Goal: Check status: Check status

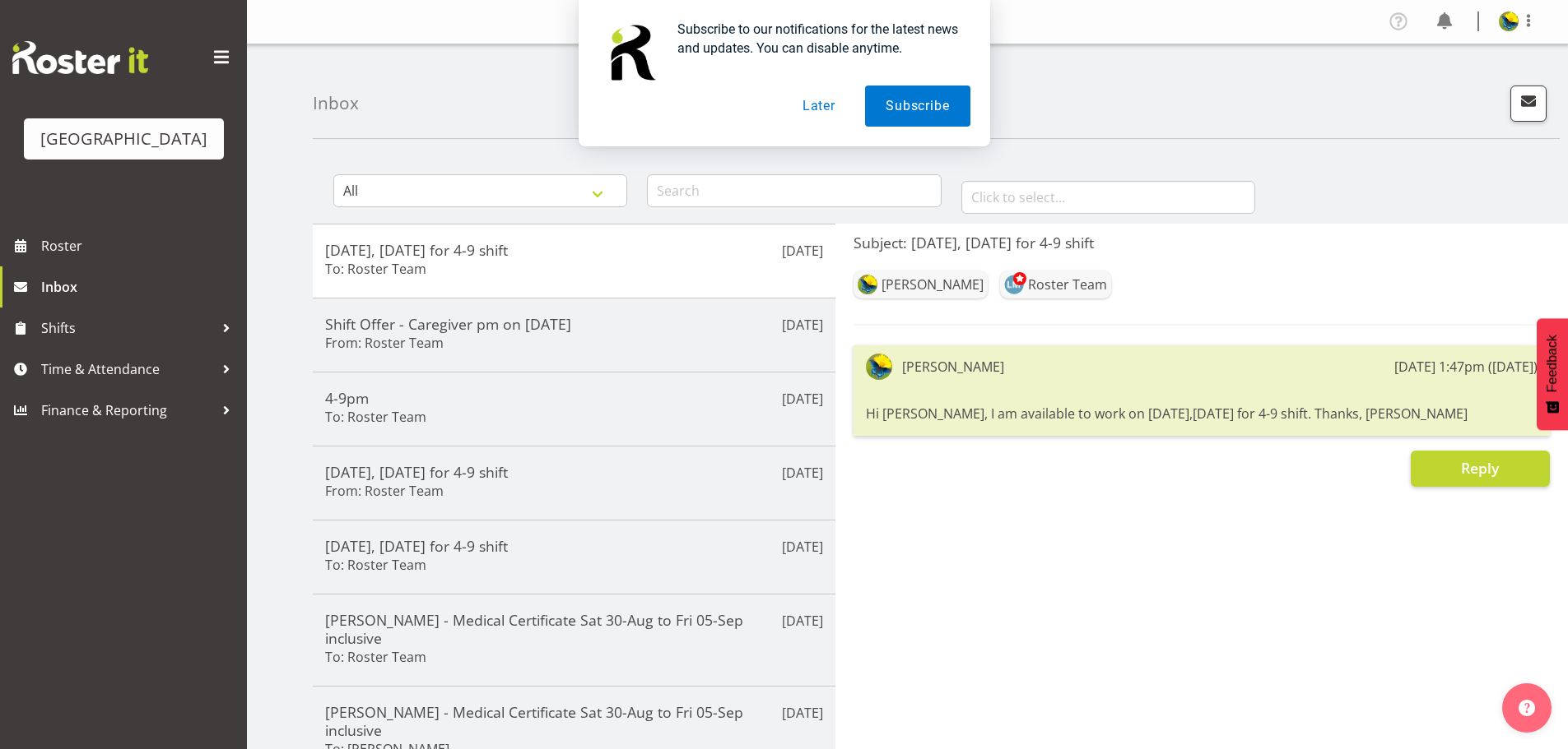
click at [818, 105] on button "Later" at bounding box center [819, 106] width 74 height 41
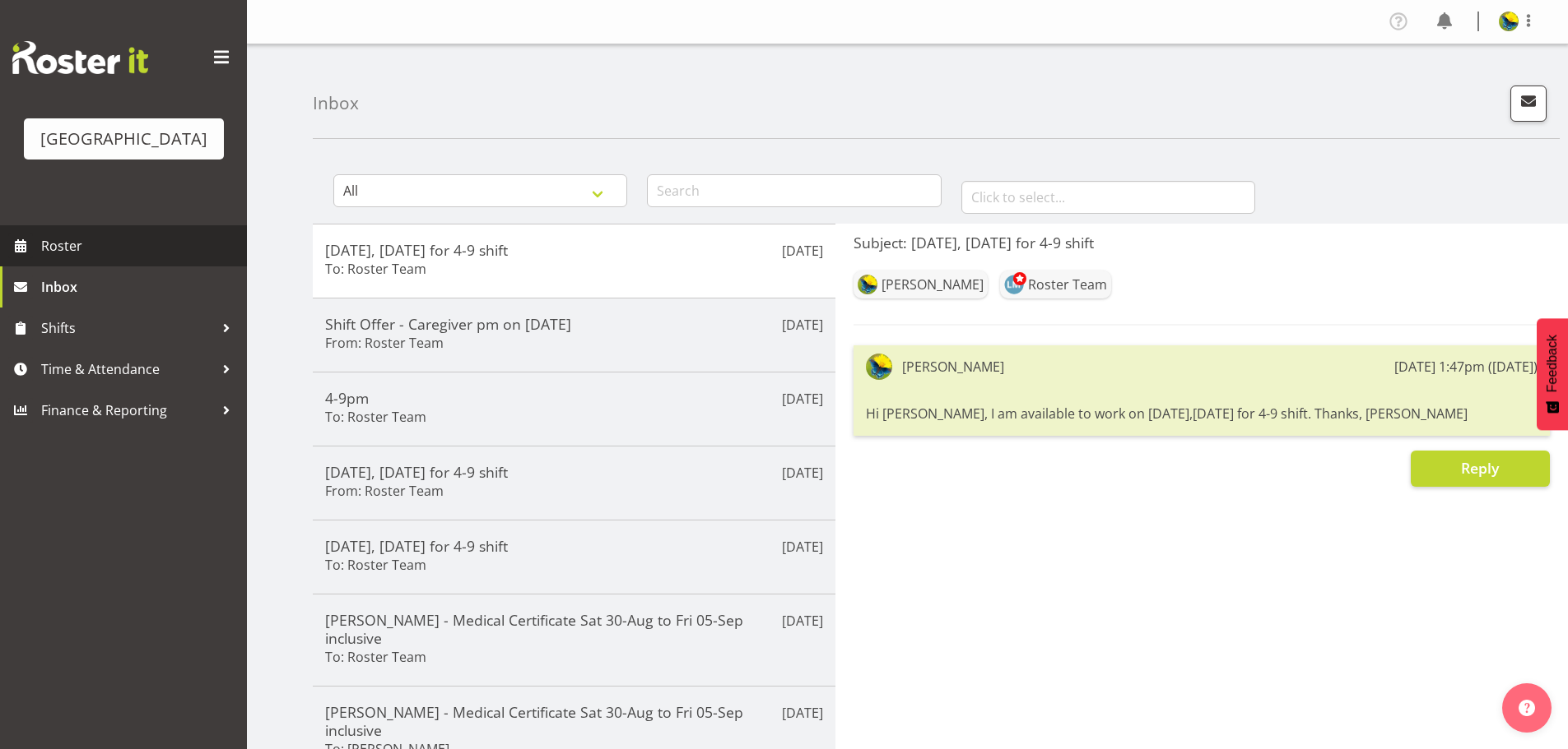
click at [156, 259] on span "Roster" at bounding box center [139, 246] width 197 height 24
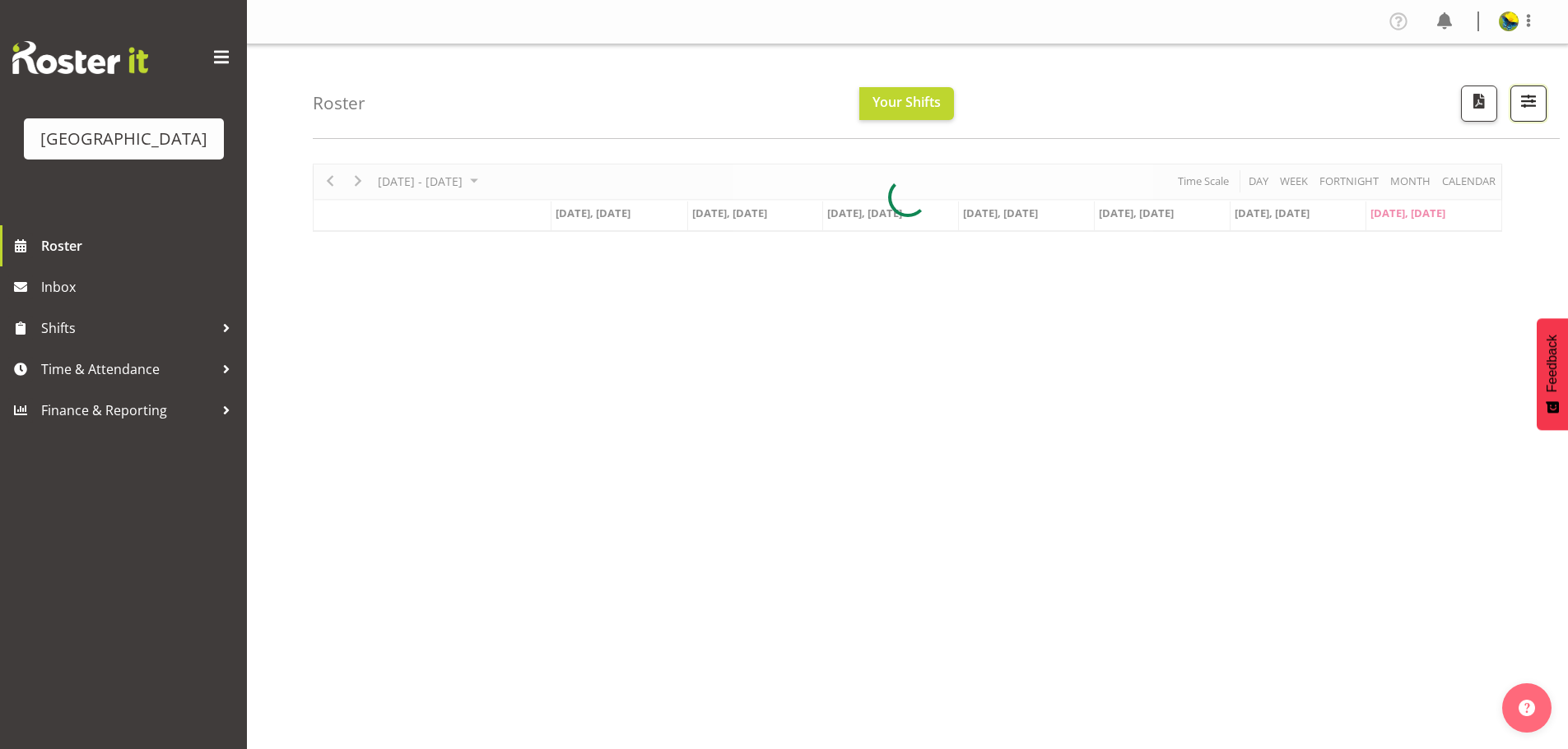
click at [1523, 105] on span "button" at bounding box center [1528, 101] width 21 height 21
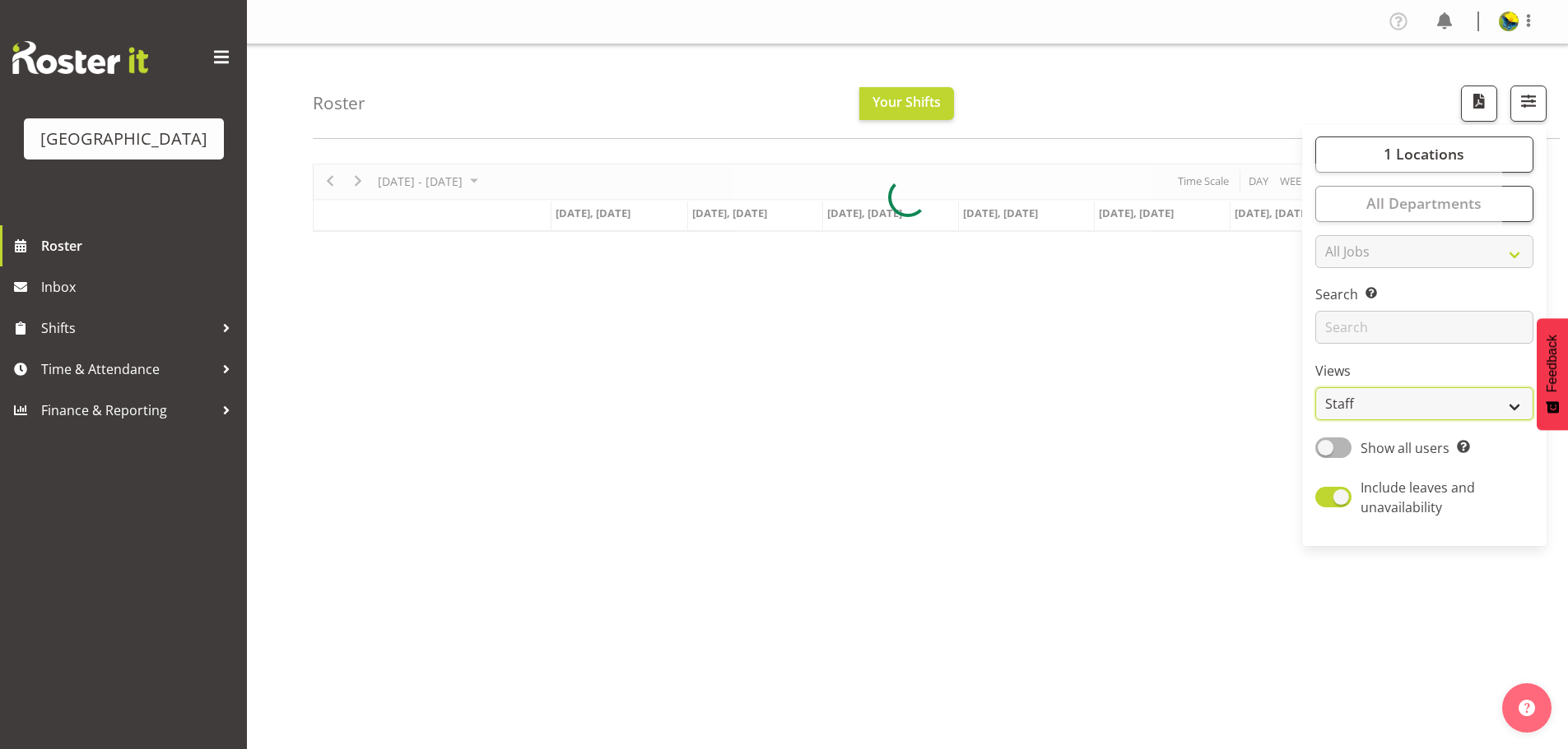
click at [1426, 420] on select "Staff Role Shift - Horizontal Shift - Vertical Staff - Location" at bounding box center [1424, 403] width 218 height 33
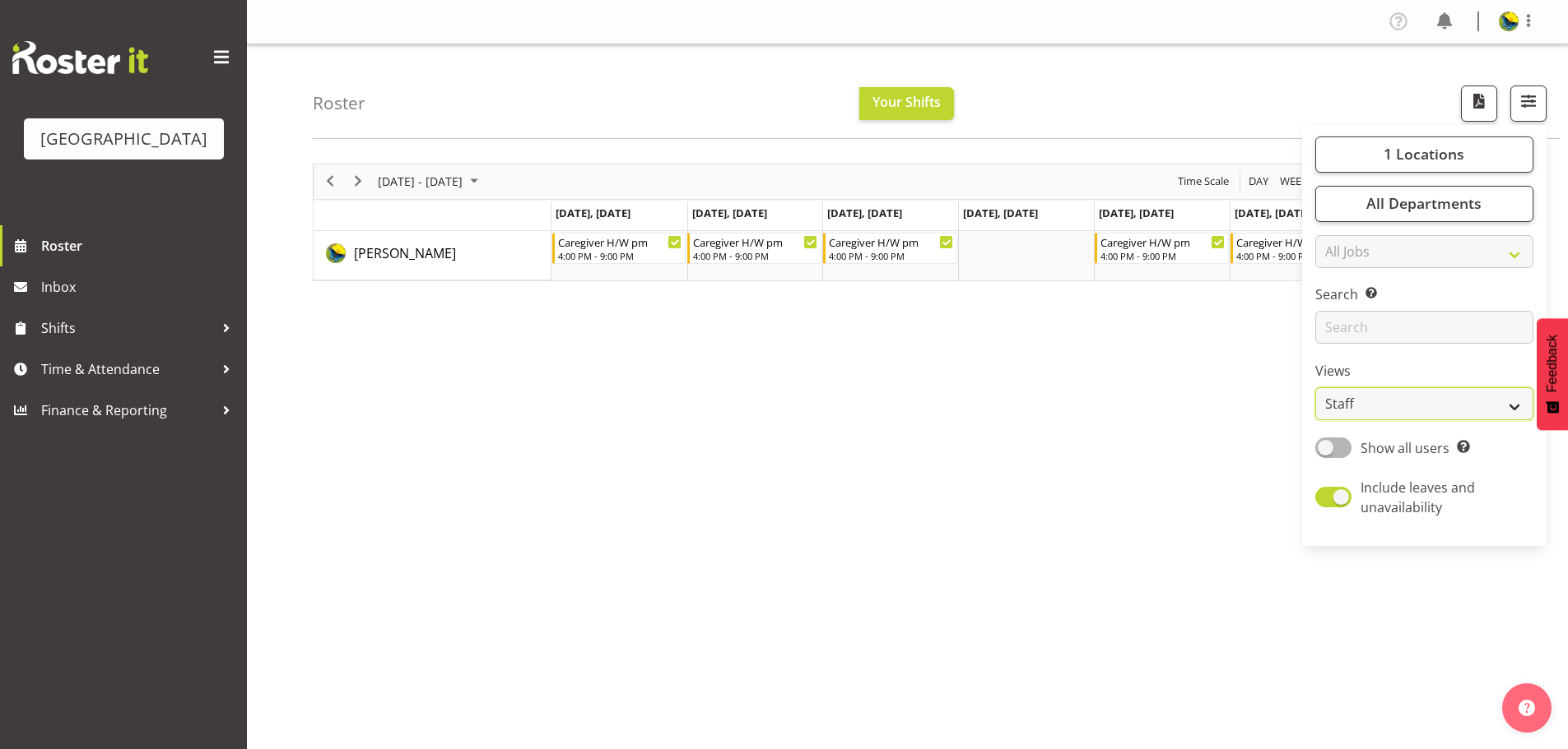
select select "shift"
click at [1316, 420] on select "Staff Role Shift - Horizontal Shift - Vertical Staff - Location" at bounding box center [1424, 403] width 218 height 33
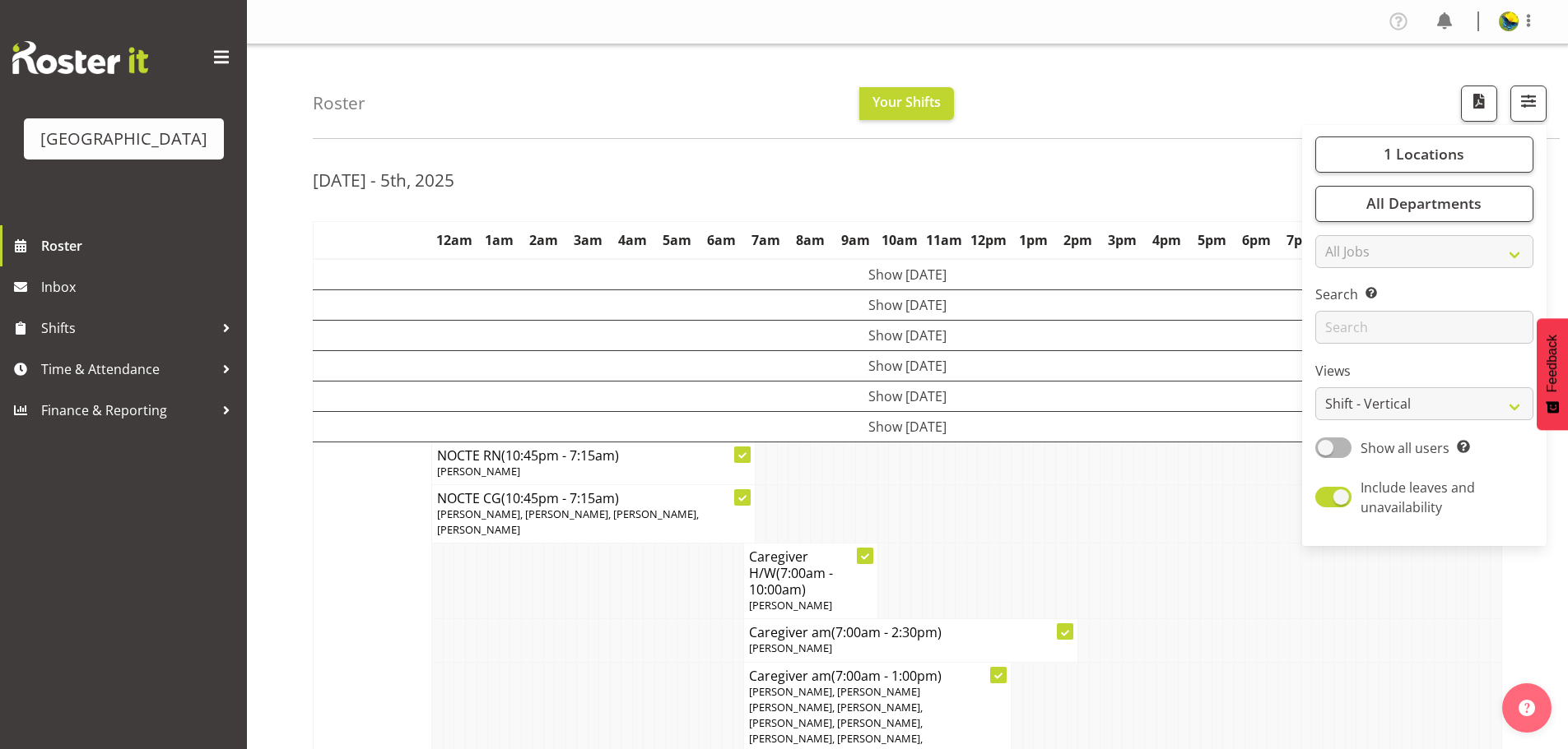
click at [1107, 96] on div "Roster Your Shifts 1 Locations [GEOGRAPHIC_DATA] Kitchen [GEOGRAPHIC_DATA] Sele…" at bounding box center [936, 92] width 1247 height 94
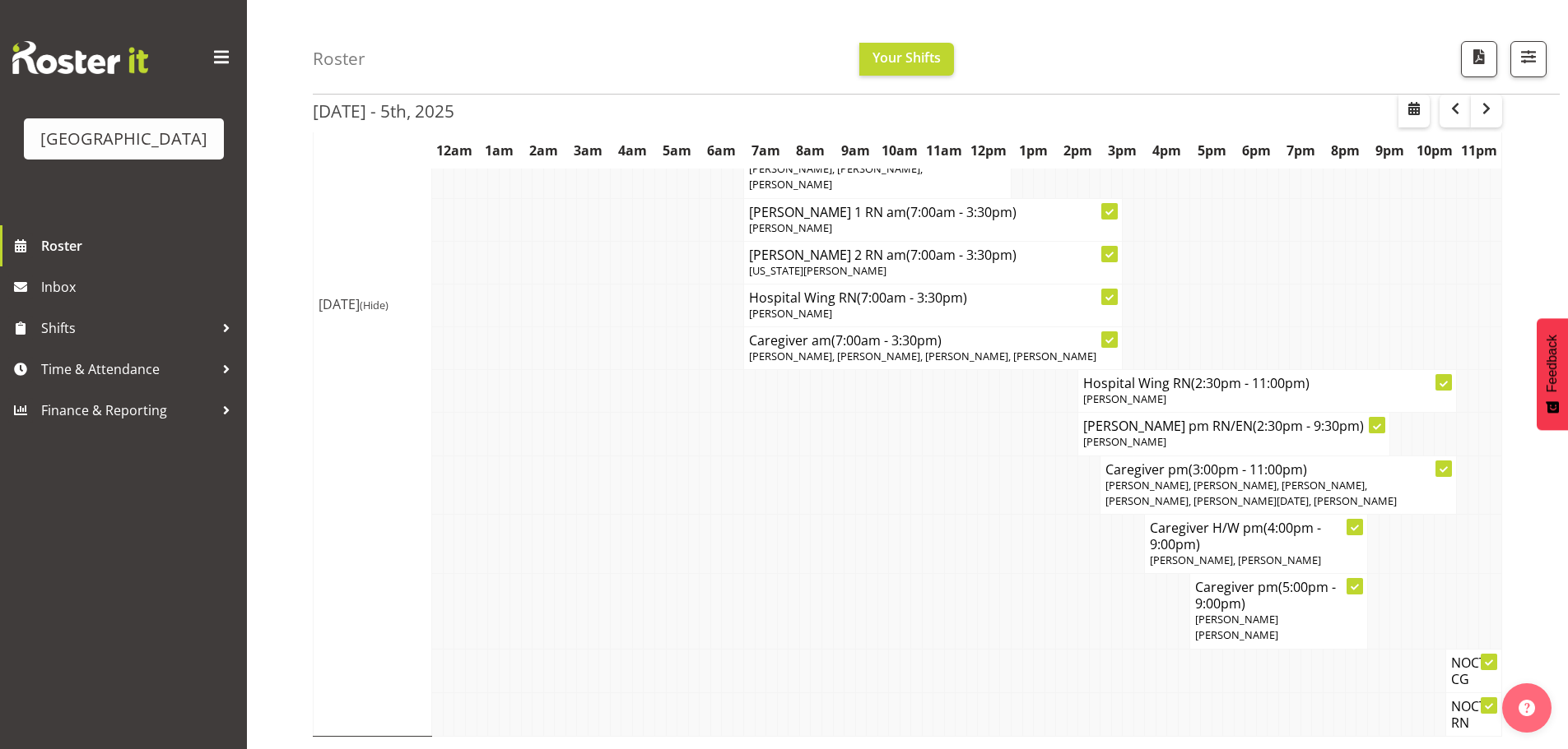
scroll to position [653, 0]
click at [1479, 107] on span "button" at bounding box center [1486, 108] width 20 height 20
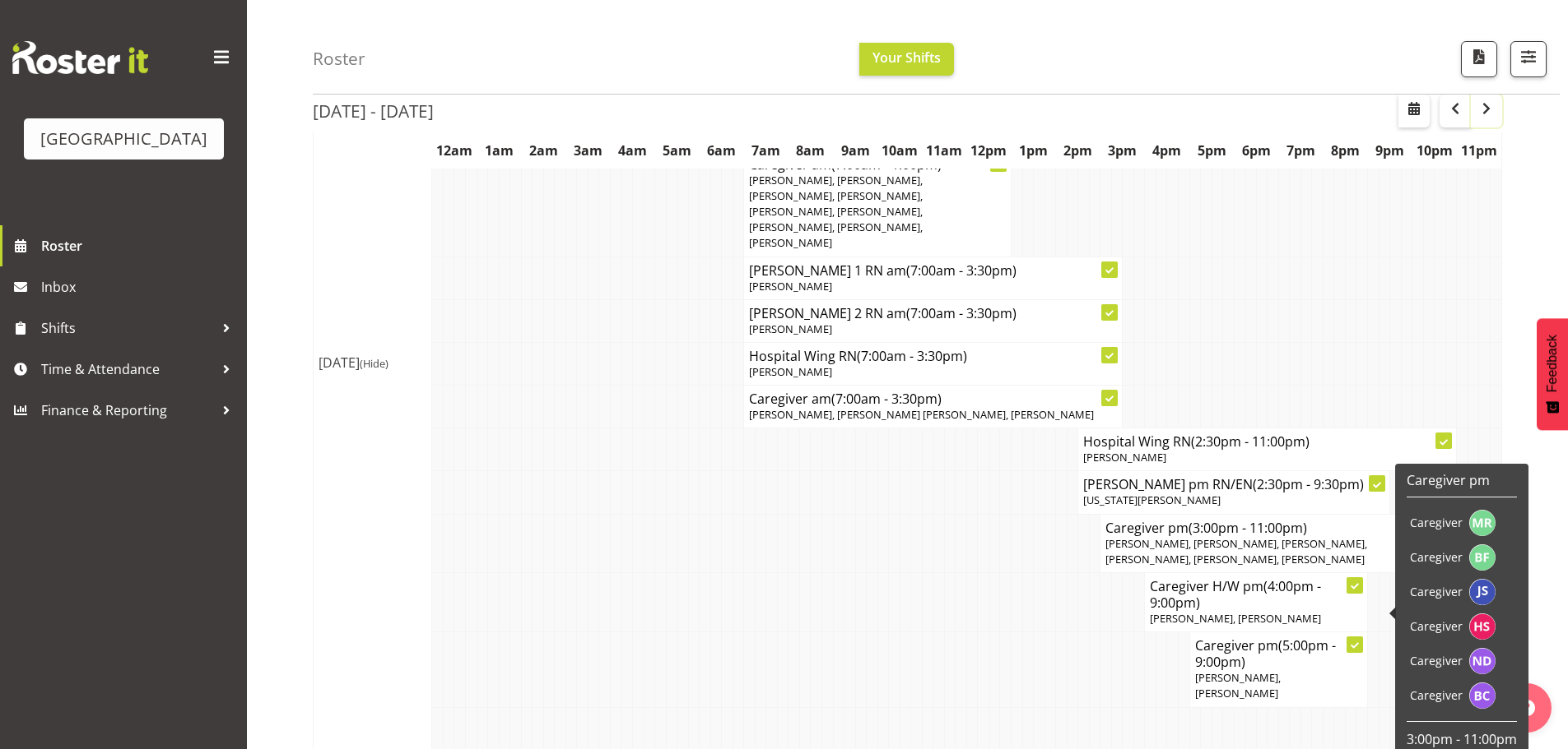
scroll to position [493, 0]
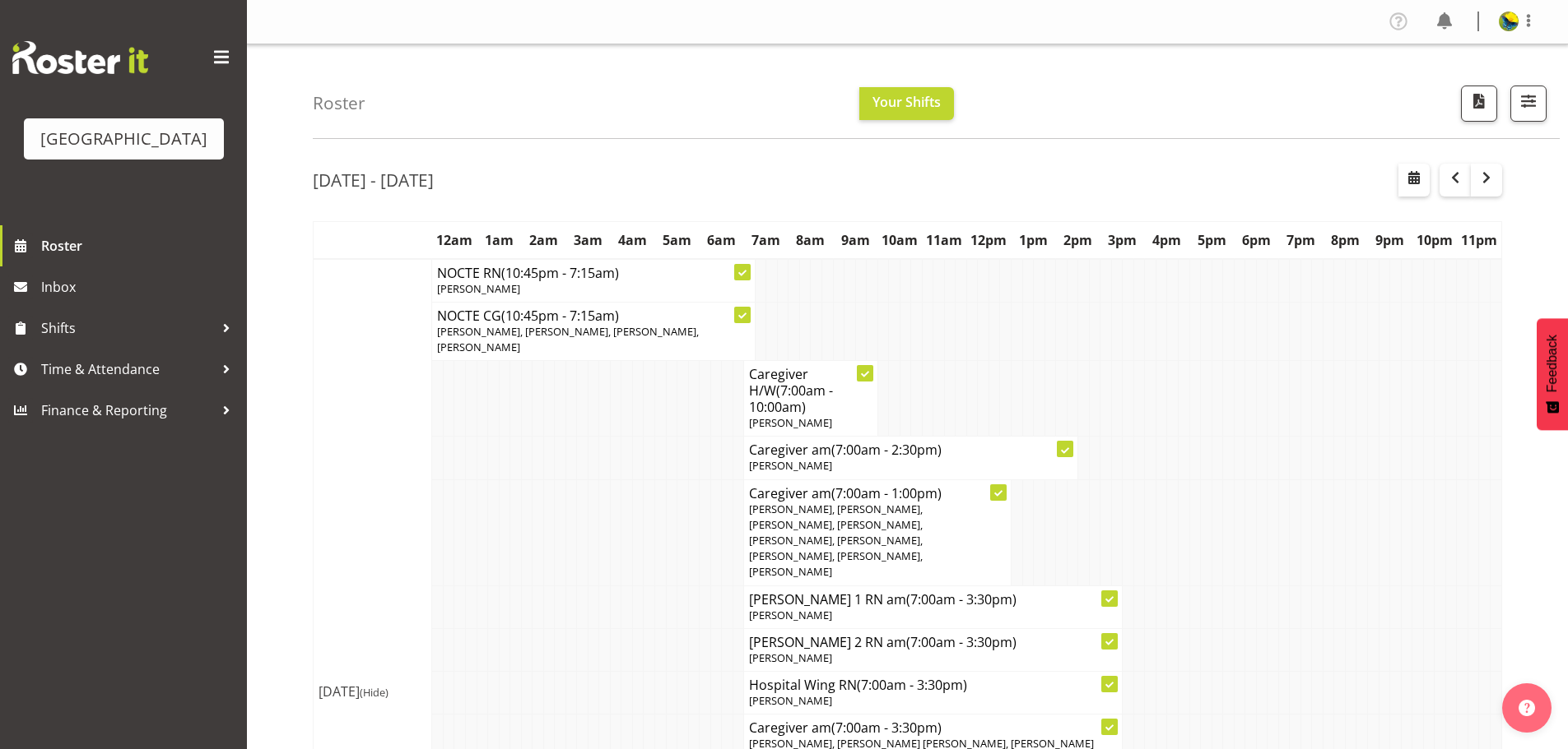
click at [1494, 29] on div "Profile Log Out" at bounding box center [1468, 21] width 166 height 27
click at [96, 259] on span "Roster" at bounding box center [139, 246] width 197 height 24
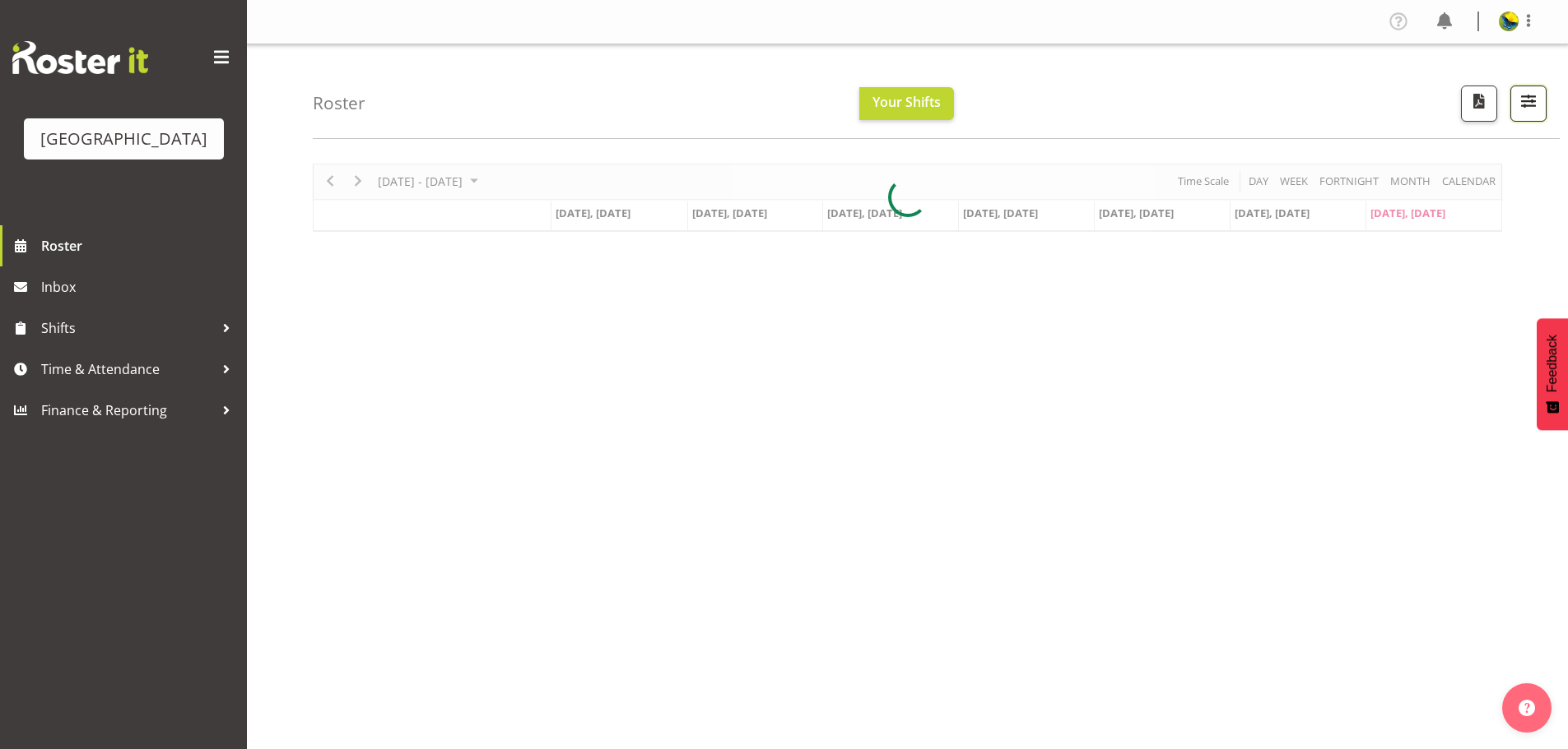
click at [1532, 112] on span "button" at bounding box center [1528, 101] width 21 height 21
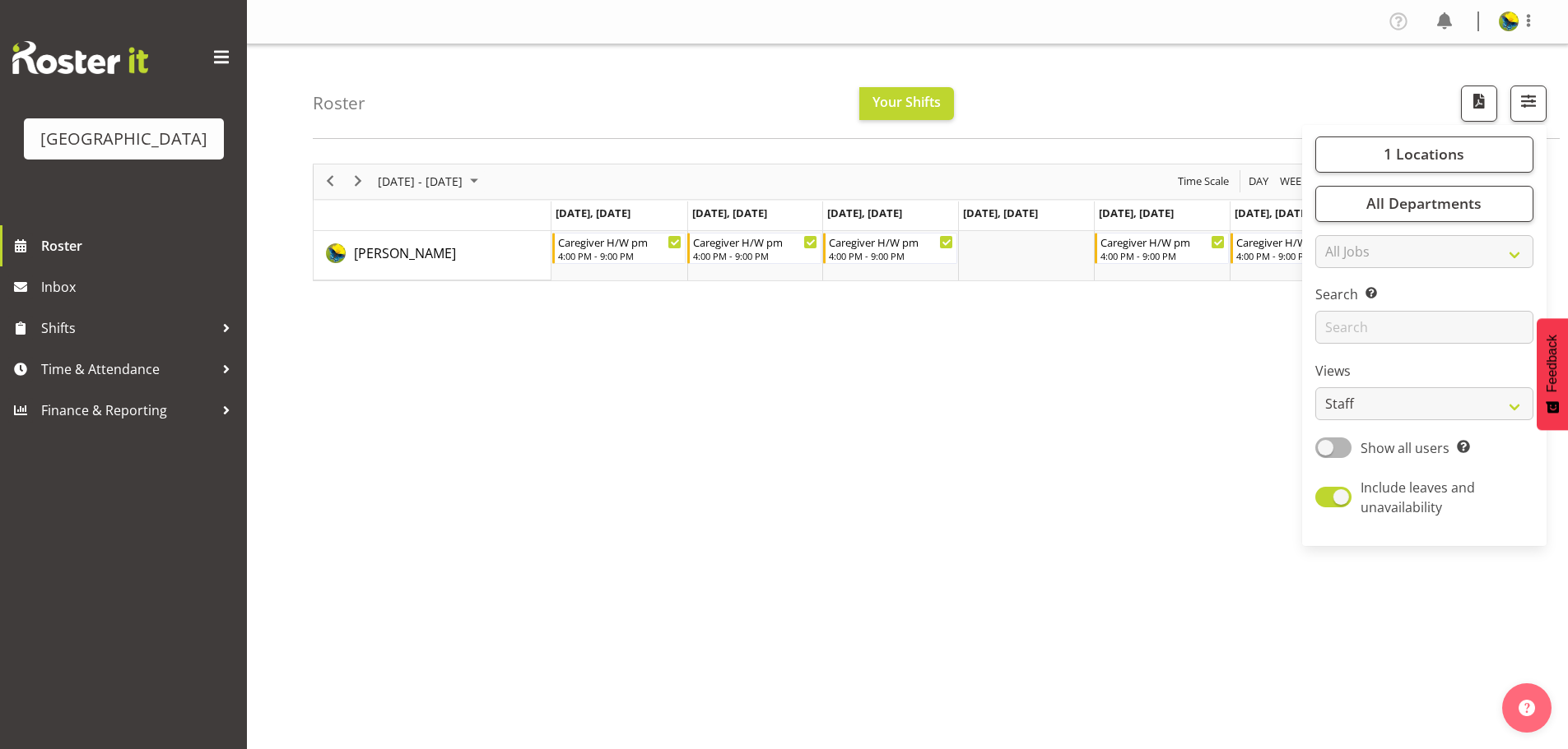
click at [811, 406] on div "Sep 29 - Oct 05, 2025 Today Day Week Fortnight Month calendar Month Agenda Time…" at bounding box center [940, 480] width 1255 height 658
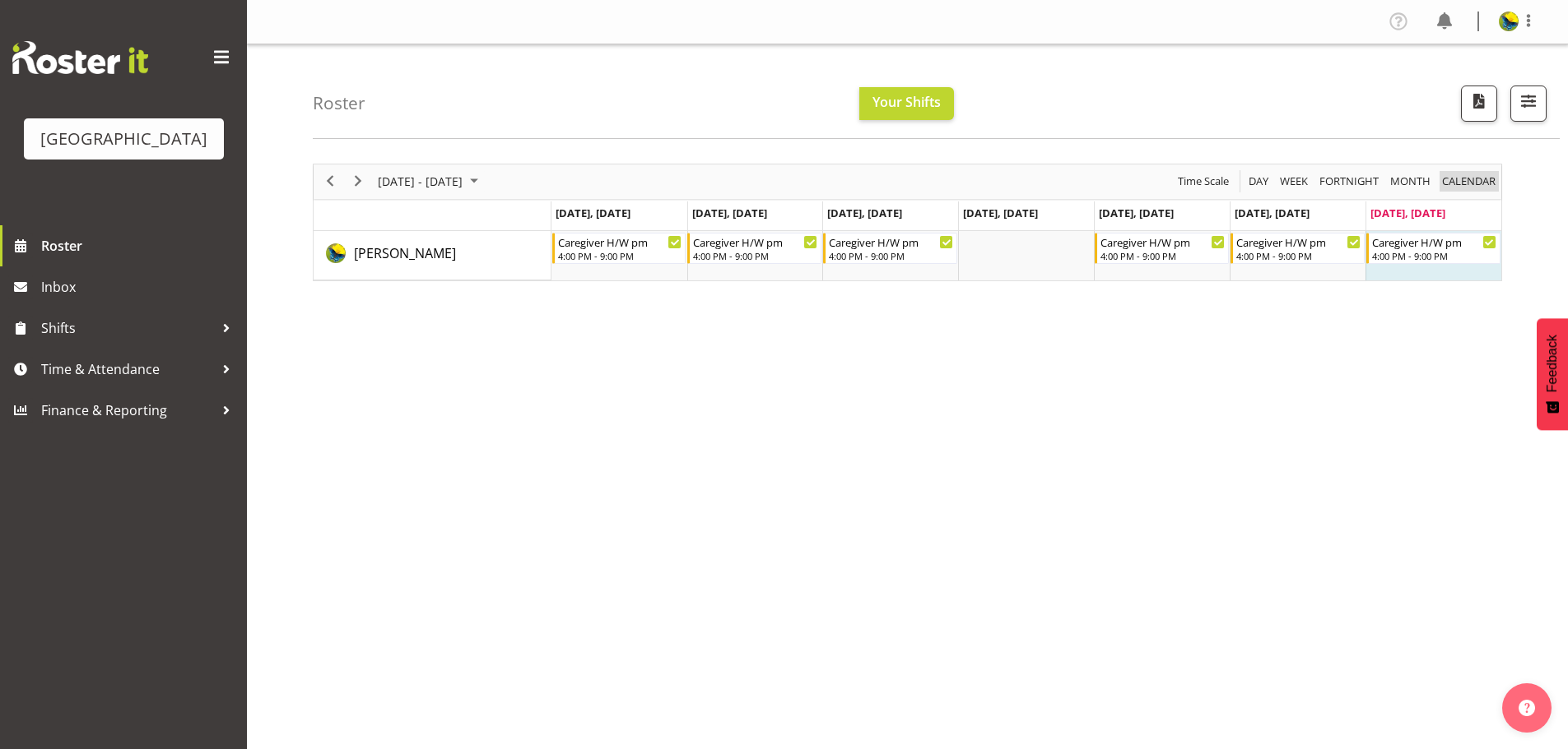
click at [1463, 190] on span "calendar" at bounding box center [1468, 181] width 57 height 21
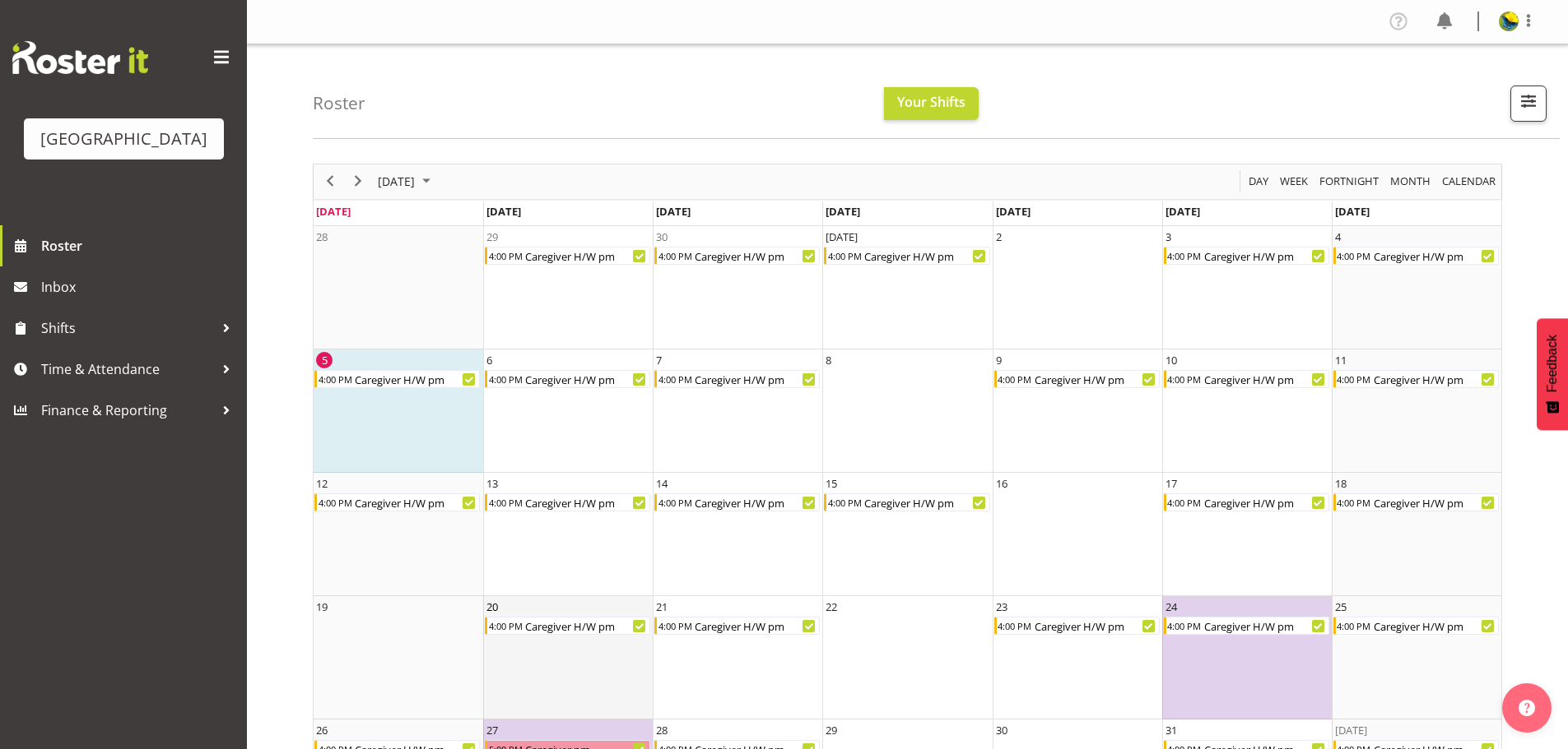
scroll to position [114, 0]
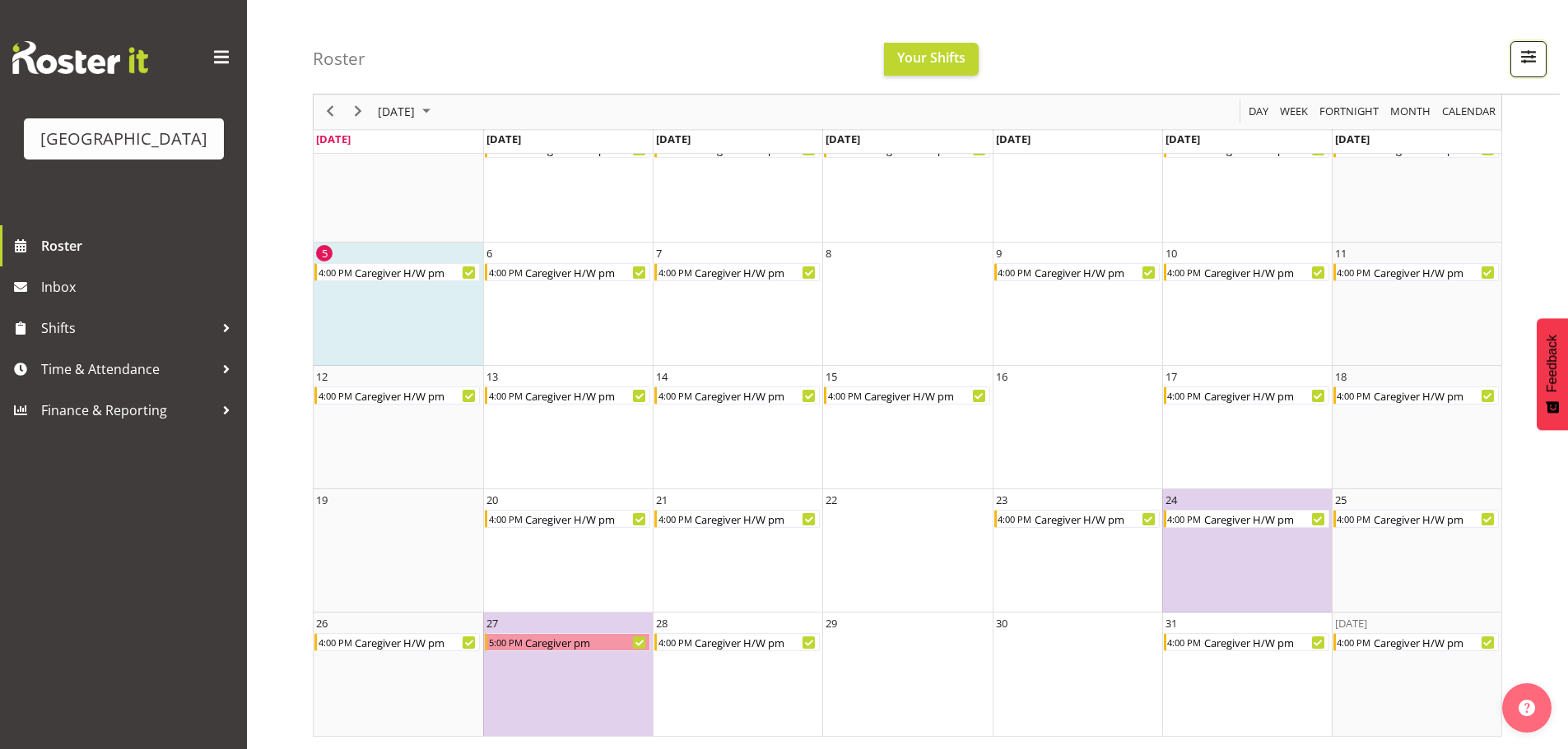
click at [1524, 61] on span "button" at bounding box center [1528, 56] width 21 height 21
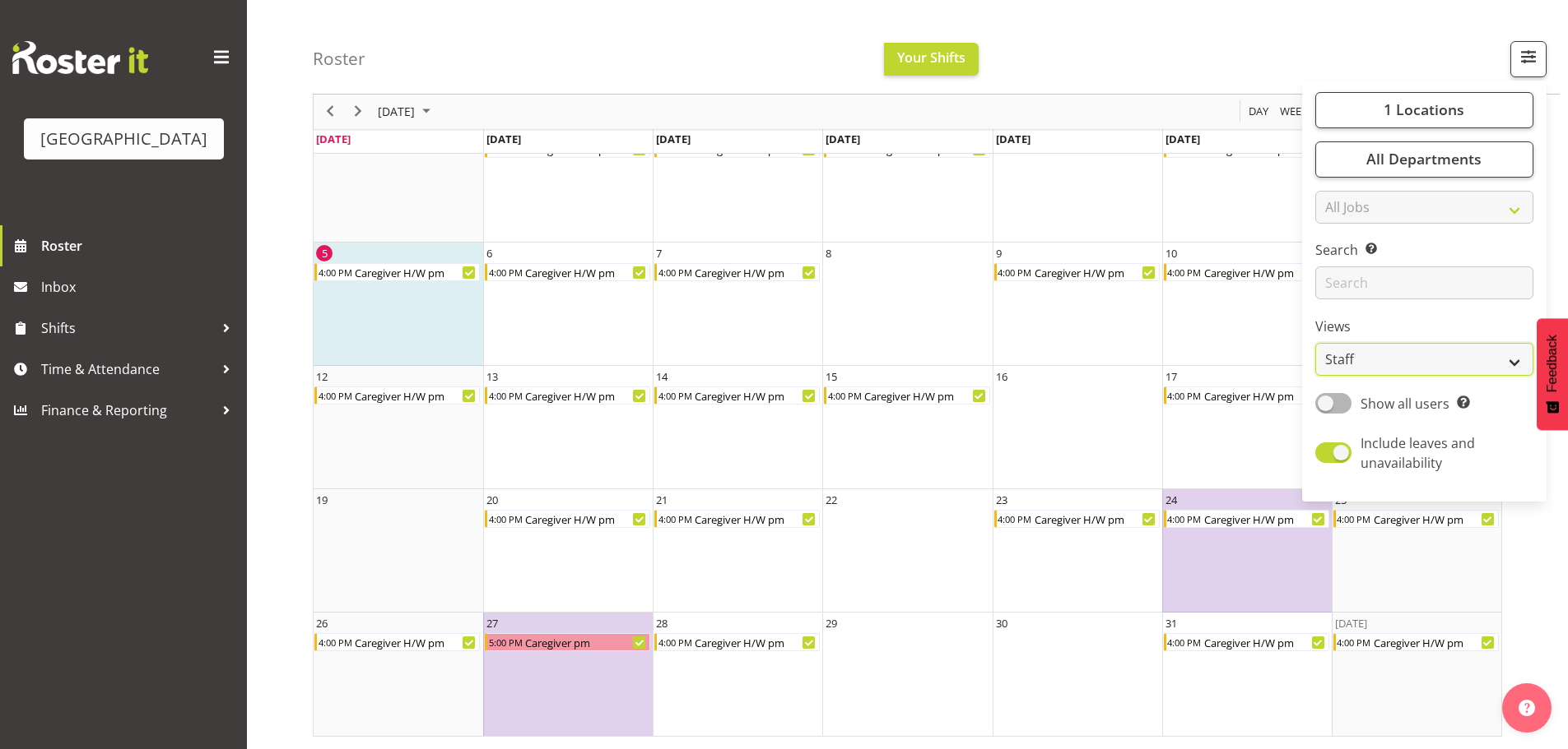
click at [1412, 376] on select "Staff Role Shift - Horizontal Shift - Vertical Staff - Location" at bounding box center [1424, 360] width 218 height 33
select select "shiftH"
click at [1316, 376] on select "Staff Role Shift - Horizontal Shift - Vertical Staff - Location" at bounding box center [1424, 360] width 218 height 33
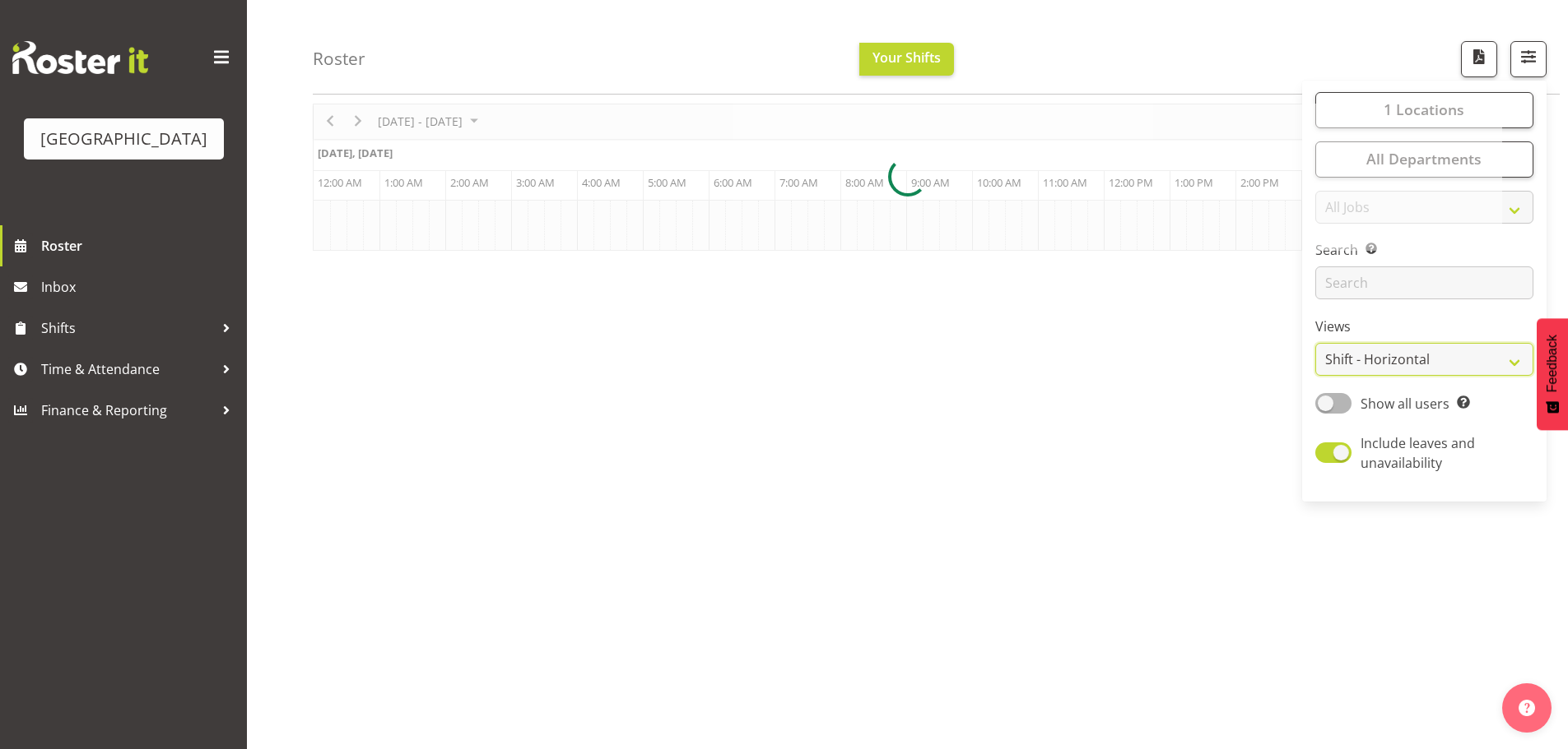
scroll to position [67, 0]
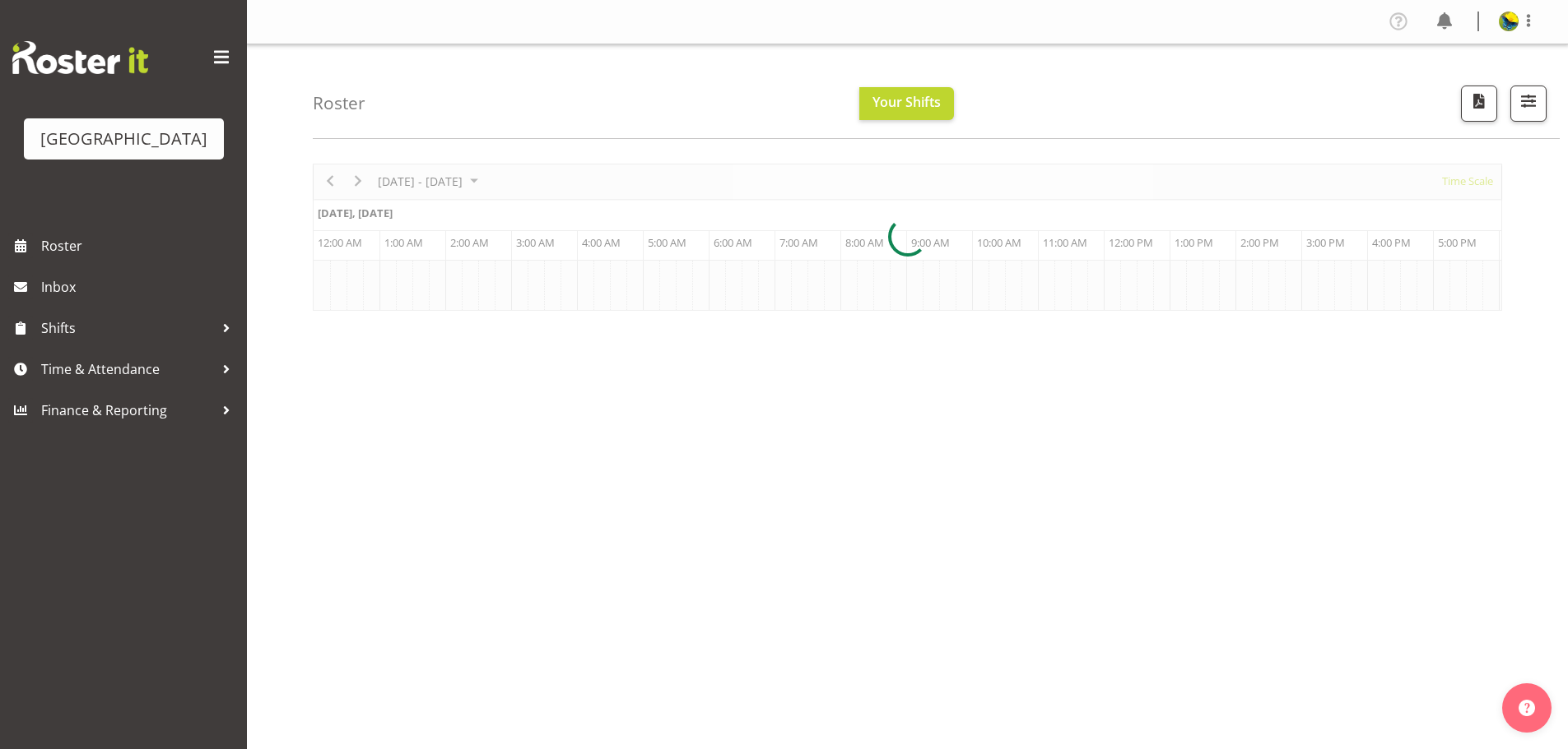
scroll to position [67, 0]
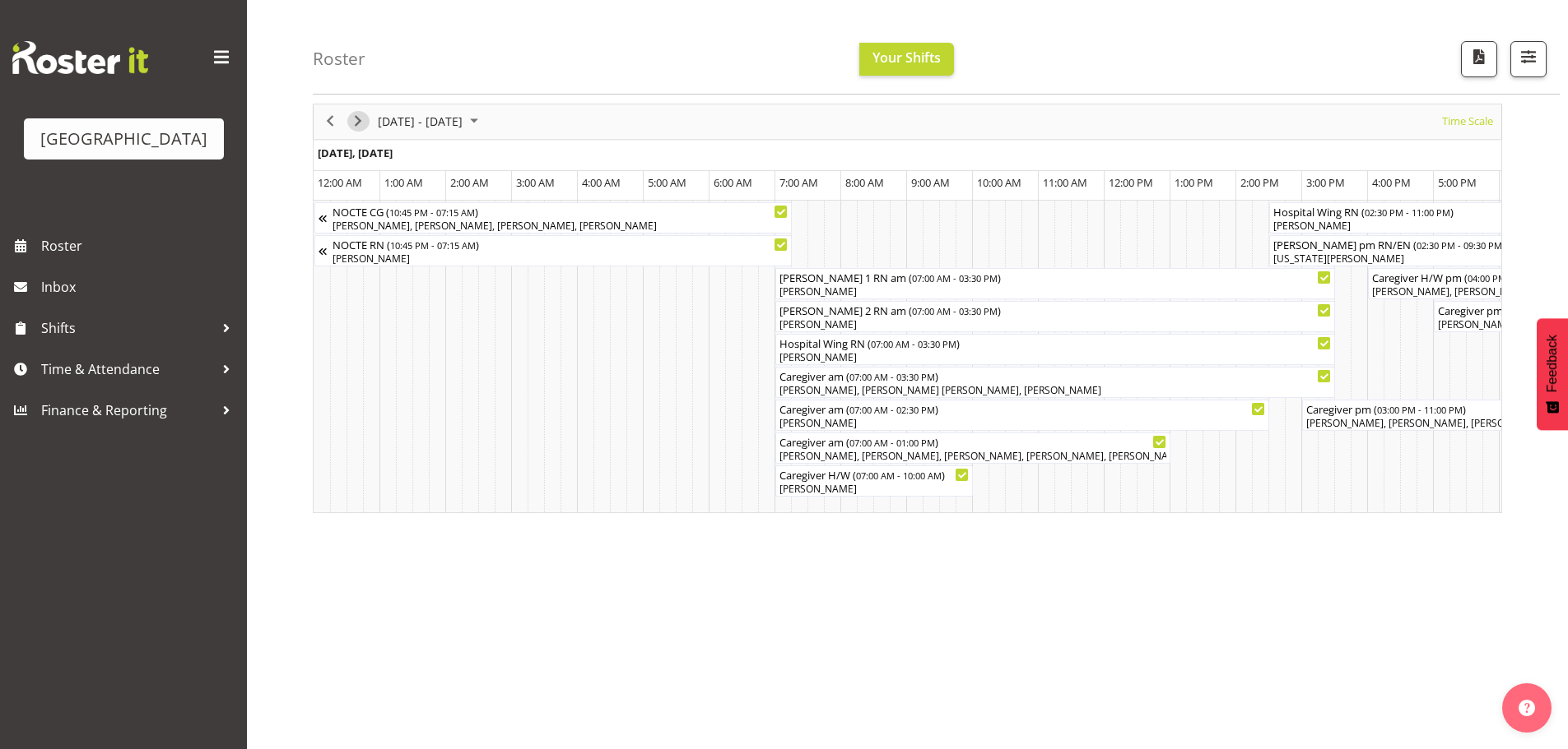
click at [363, 120] on span "Next" at bounding box center [358, 121] width 20 height 21
click at [355, 116] on span "Next" at bounding box center [358, 121] width 20 height 21
click at [358, 125] on span "Next" at bounding box center [358, 121] width 20 height 21
